Goal: Navigation & Orientation: Find specific page/section

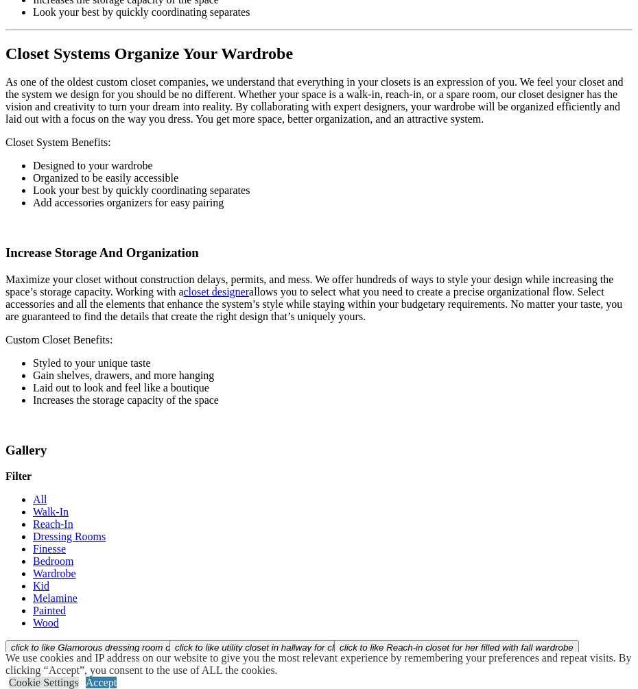
scroll to position [3510, 0]
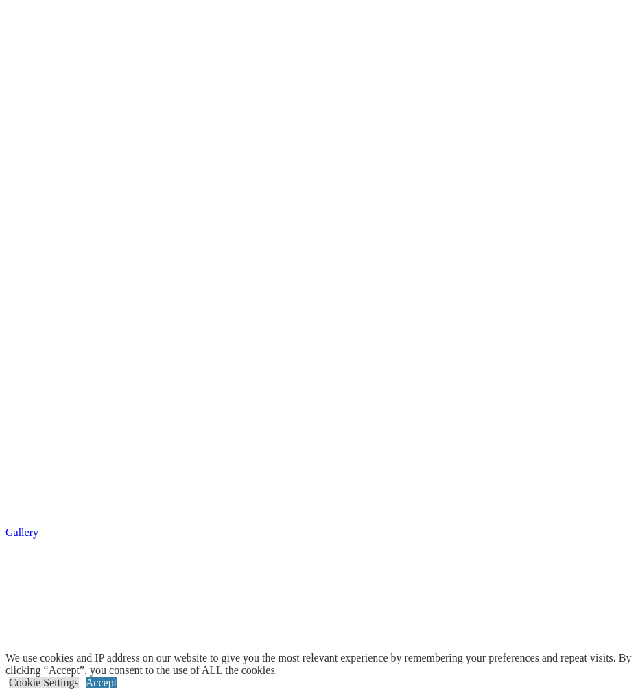
scroll to position [1097, 0]
